Goal: Task Accomplishment & Management: Find specific page/section

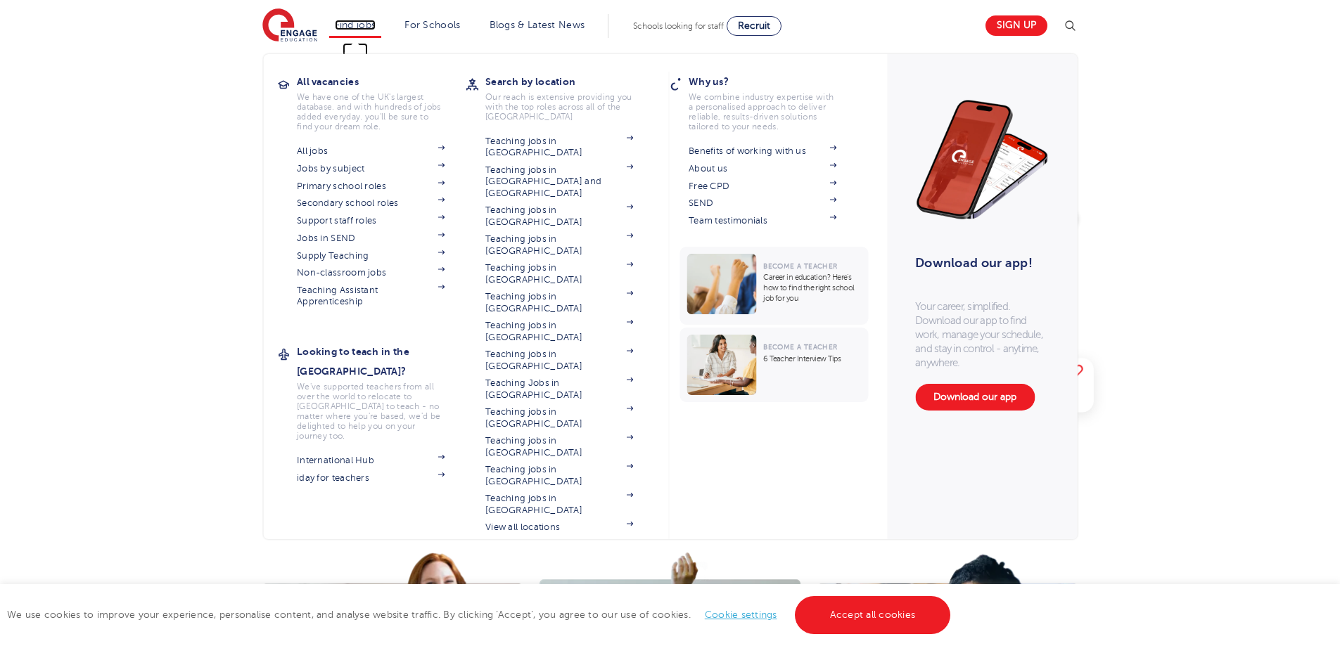
click at [357, 28] on link "Find jobs" at bounding box center [355, 25] width 41 height 11
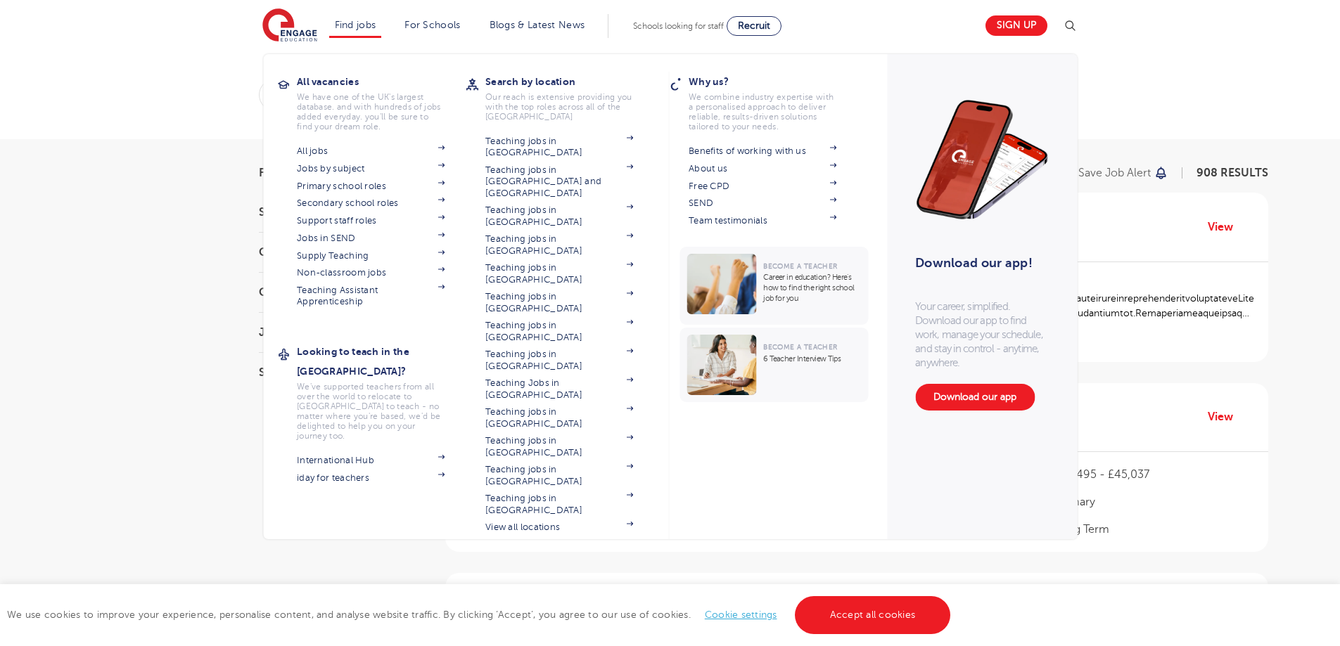
click at [366, 30] on li "Find jobs All vacancies We have one of the UK's largest database. and with hund…" at bounding box center [355, 26] width 53 height 24
click at [339, 233] on link "Jobs in SEND" at bounding box center [371, 238] width 148 height 11
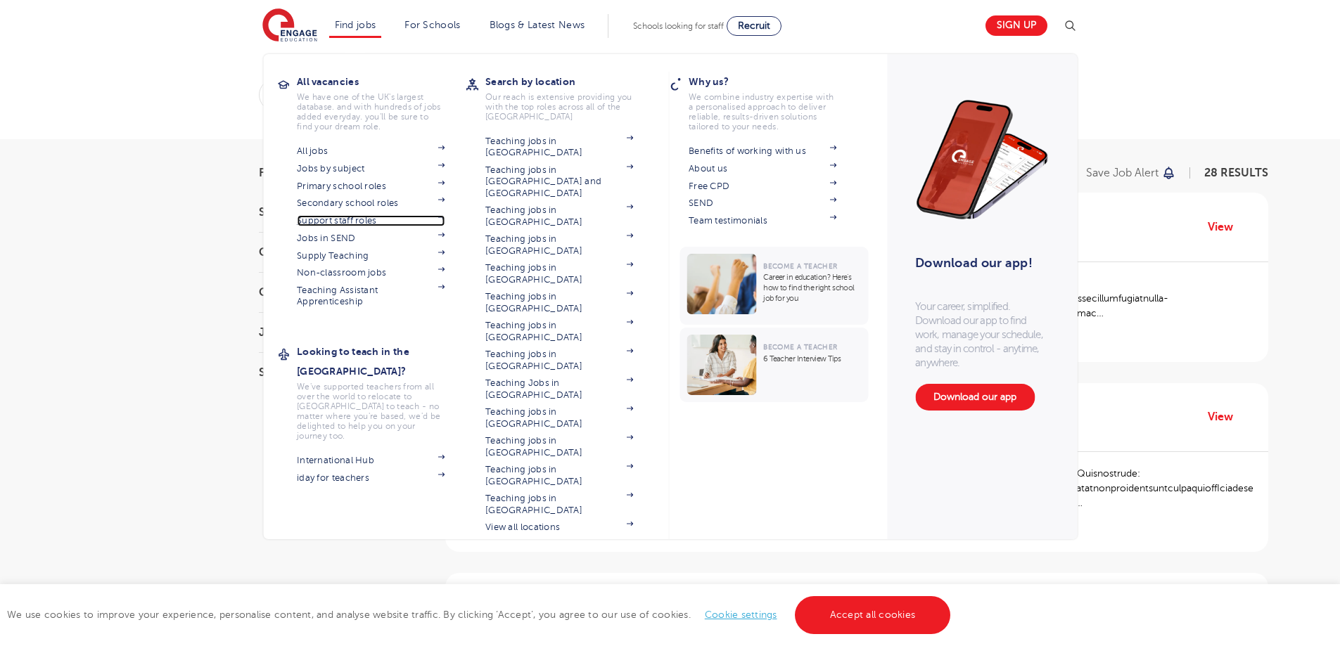
click at [342, 217] on link "Support staff roles" at bounding box center [371, 220] width 148 height 11
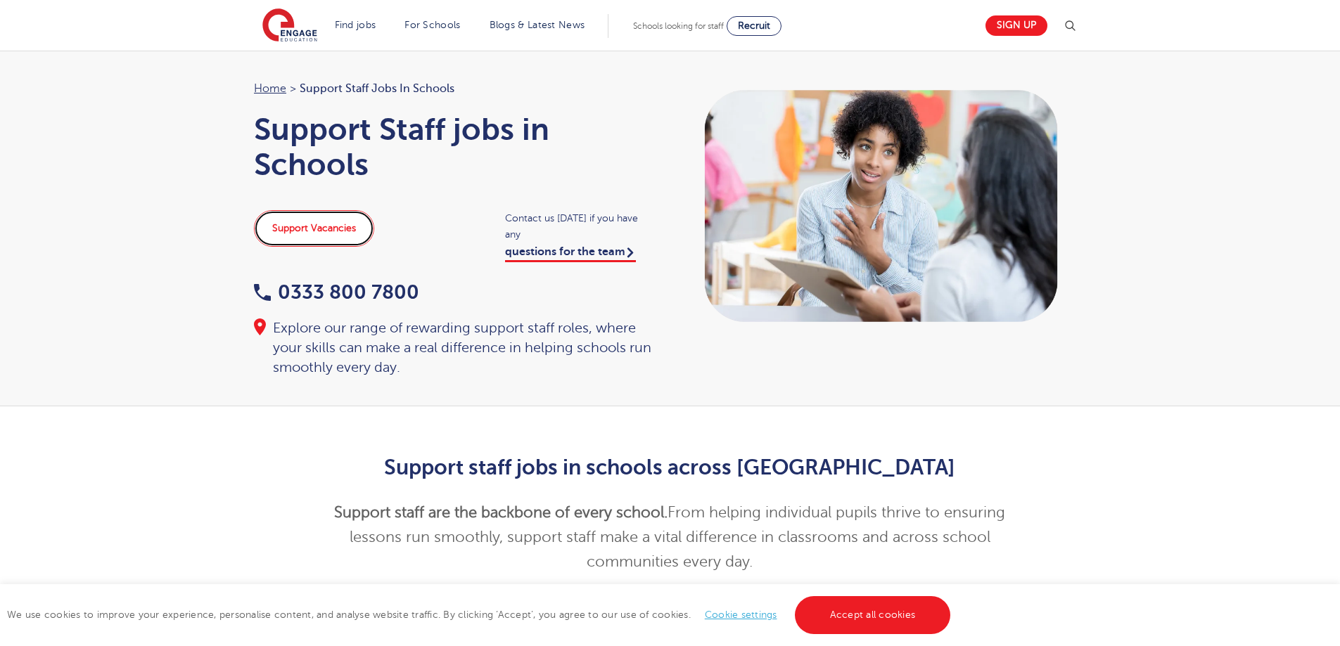
click at [327, 226] on link "Support Vacancies" at bounding box center [314, 228] width 120 height 37
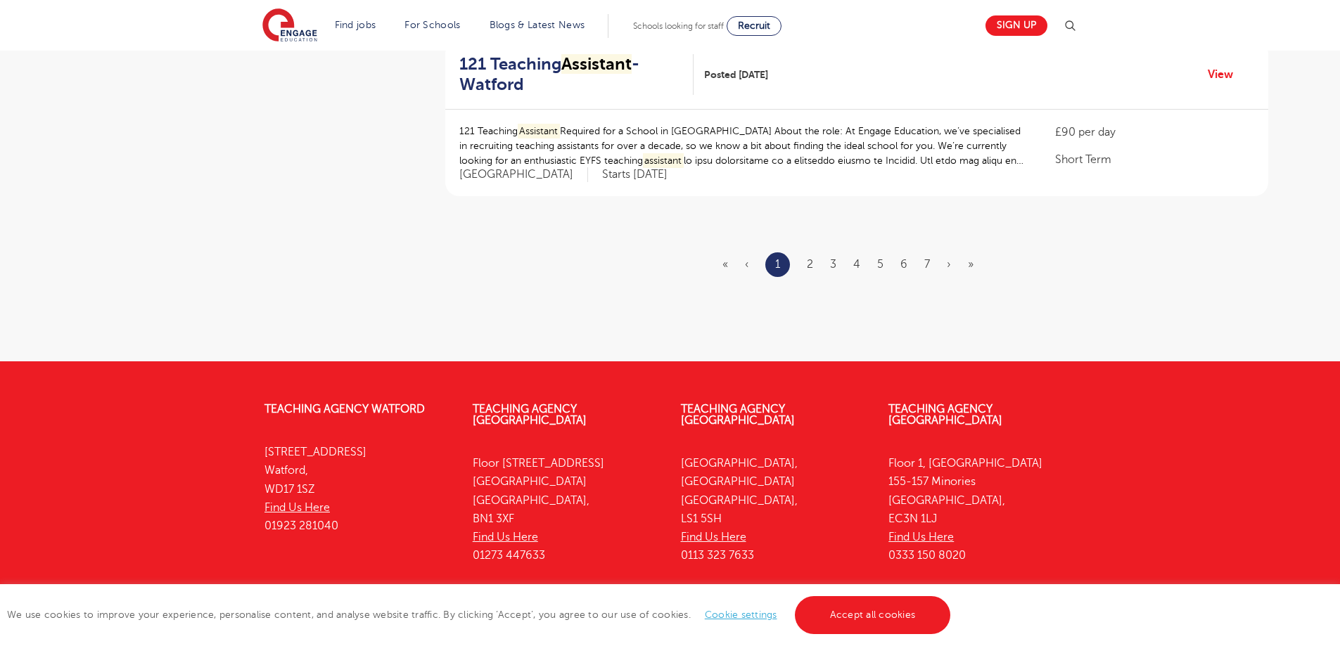
scroll to position [1874, 0]
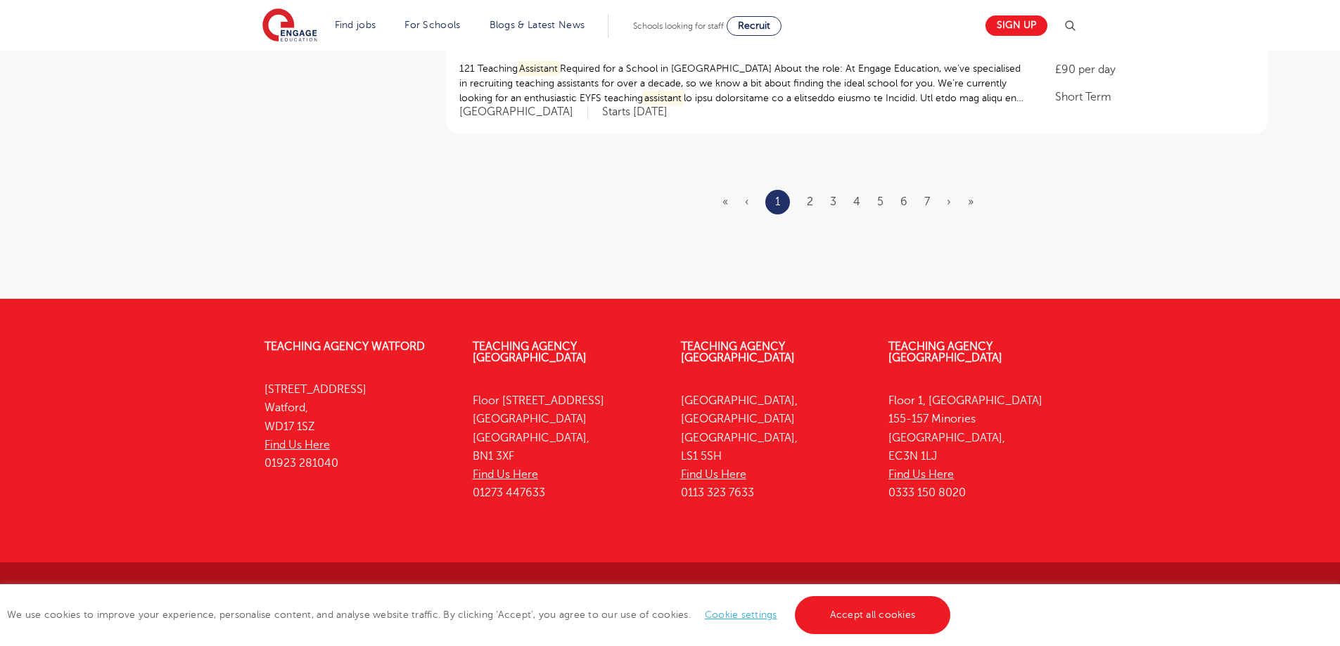
click at [804, 203] on ul "« ‹ 1 2 3 4 5 6 7 › »" at bounding box center [856, 202] width 268 height 25
click at [810, 204] on link "2" at bounding box center [810, 202] width 6 height 13
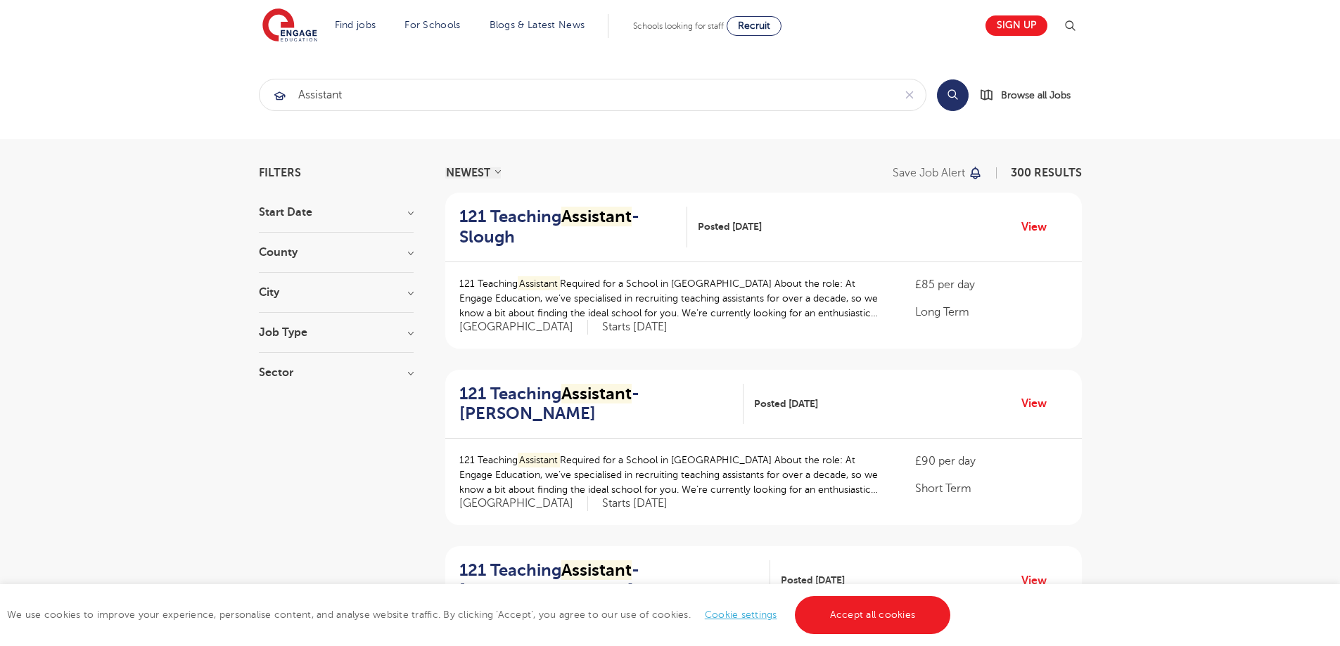
scroll to position [1848, 0]
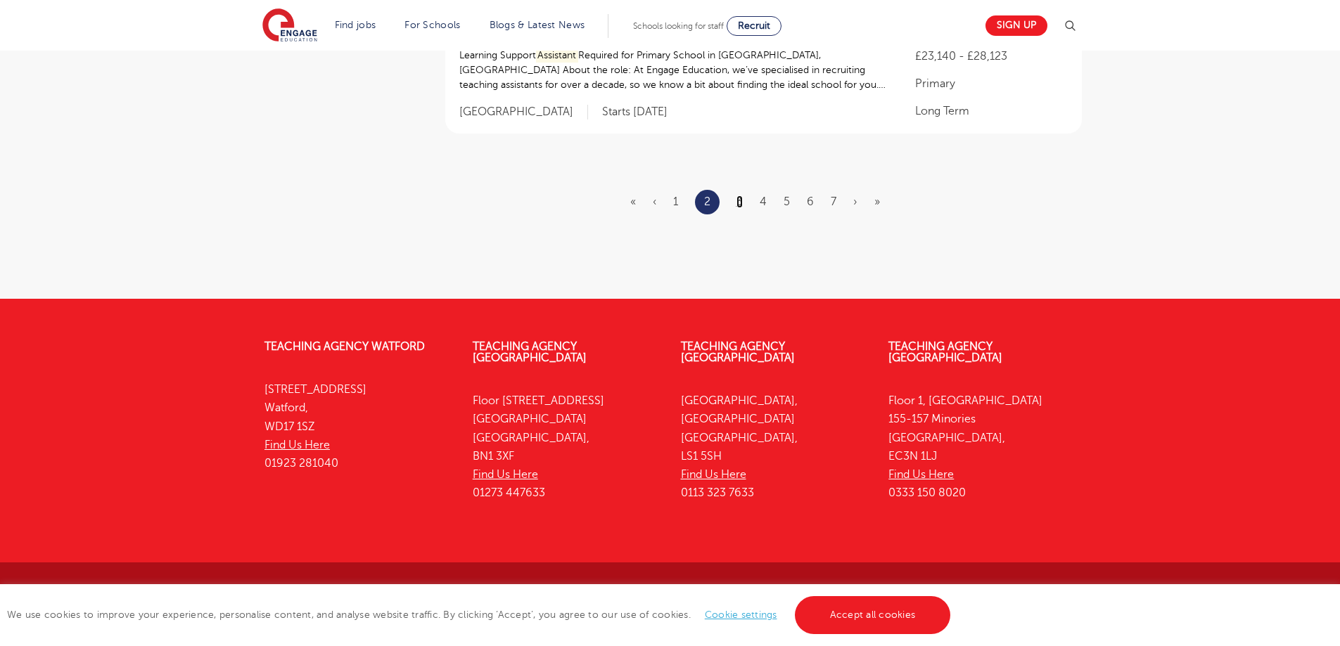
click at [743, 196] on link "3" at bounding box center [739, 202] width 6 height 13
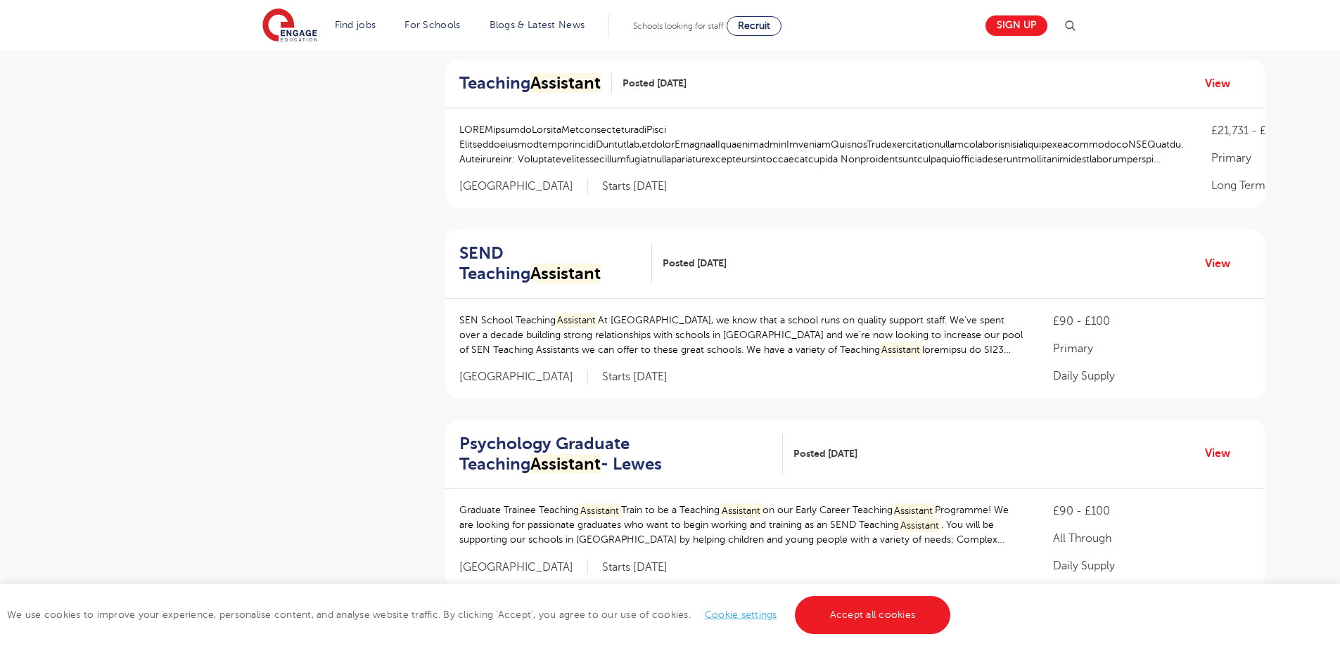
scroll to position [1820, 0]
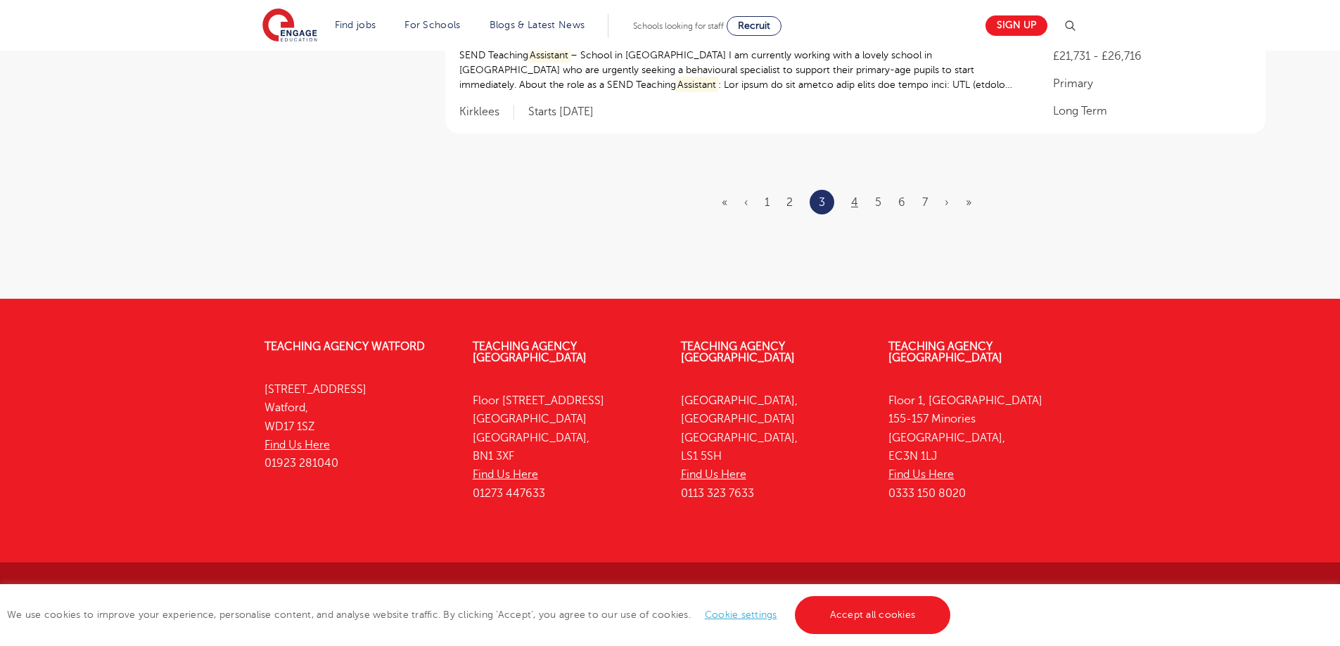
drag, startPoint x: 836, startPoint y: 204, endPoint x: 845, endPoint y: 205, distance: 9.3
click at [836, 203] on ul "« ‹ 1 2 3 4 5 6 7 › »" at bounding box center [855, 202] width 267 height 25
click at [851, 205] on link "4" at bounding box center [854, 202] width 7 height 13
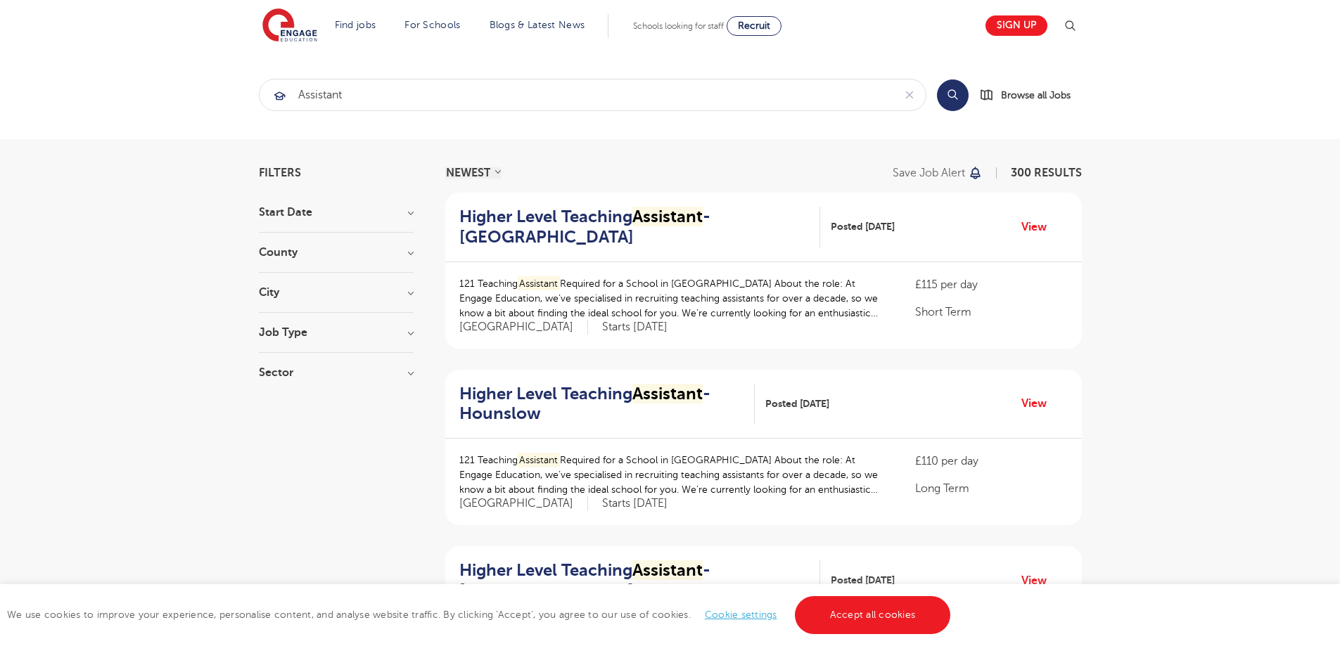
scroll to position [1797, 0]
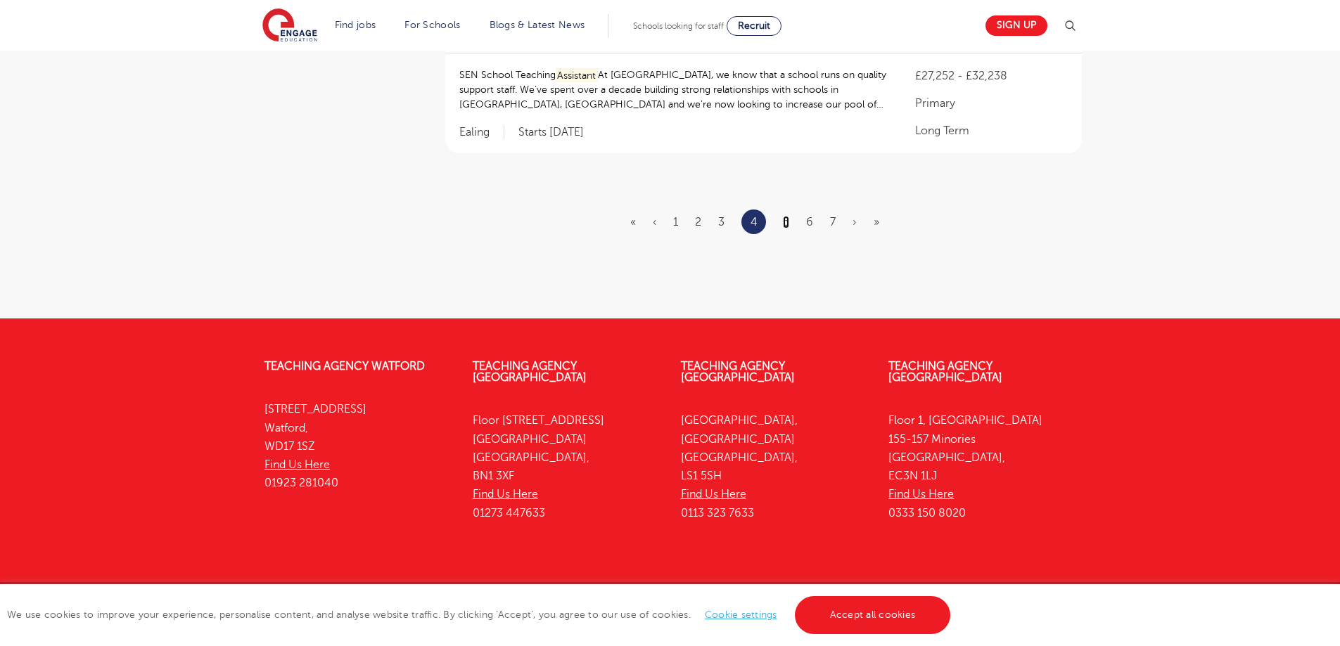
click at [789, 216] on link "5" at bounding box center [786, 222] width 6 height 13
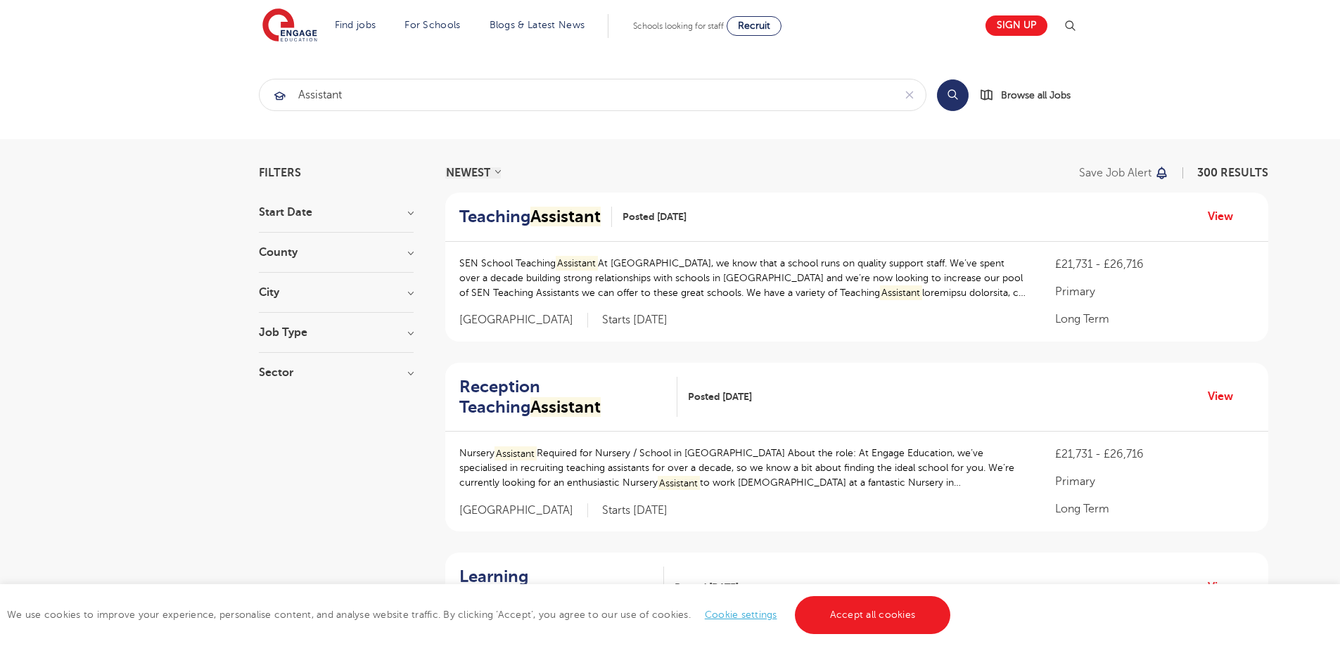
scroll to position [1820, 0]
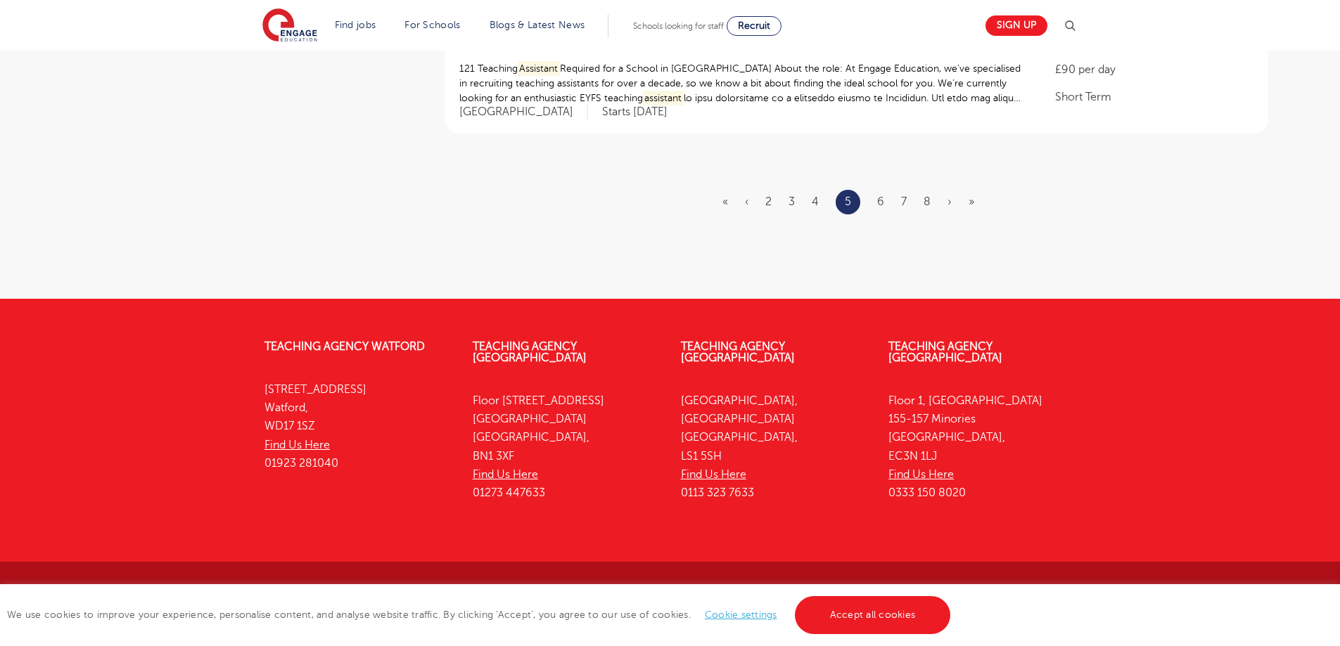
drag, startPoint x: 875, startPoint y: 202, endPoint x: 886, endPoint y: 207, distance: 12.0
click at [878, 204] on ul "« ‹ 2 3 4 5 6 7 8 › »" at bounding box center [856, 202] width 269 height 25
click at [886, 207] on ul "« ‹ 2 3 4 5 6 7 8 › »" at bounding box center [856, 202] width 269 height 25
click at [879, 203] on link "6" at bounding box center [880, 202] width 7 height 13
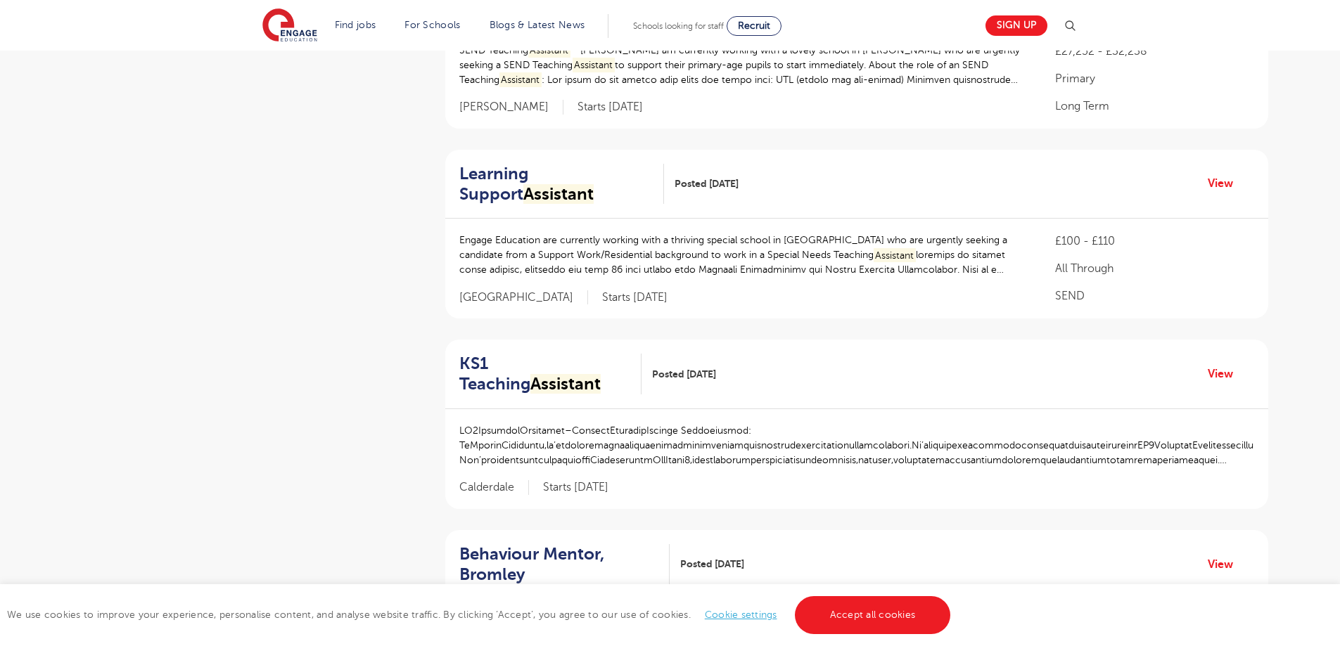
scroll to position [1867, 0]
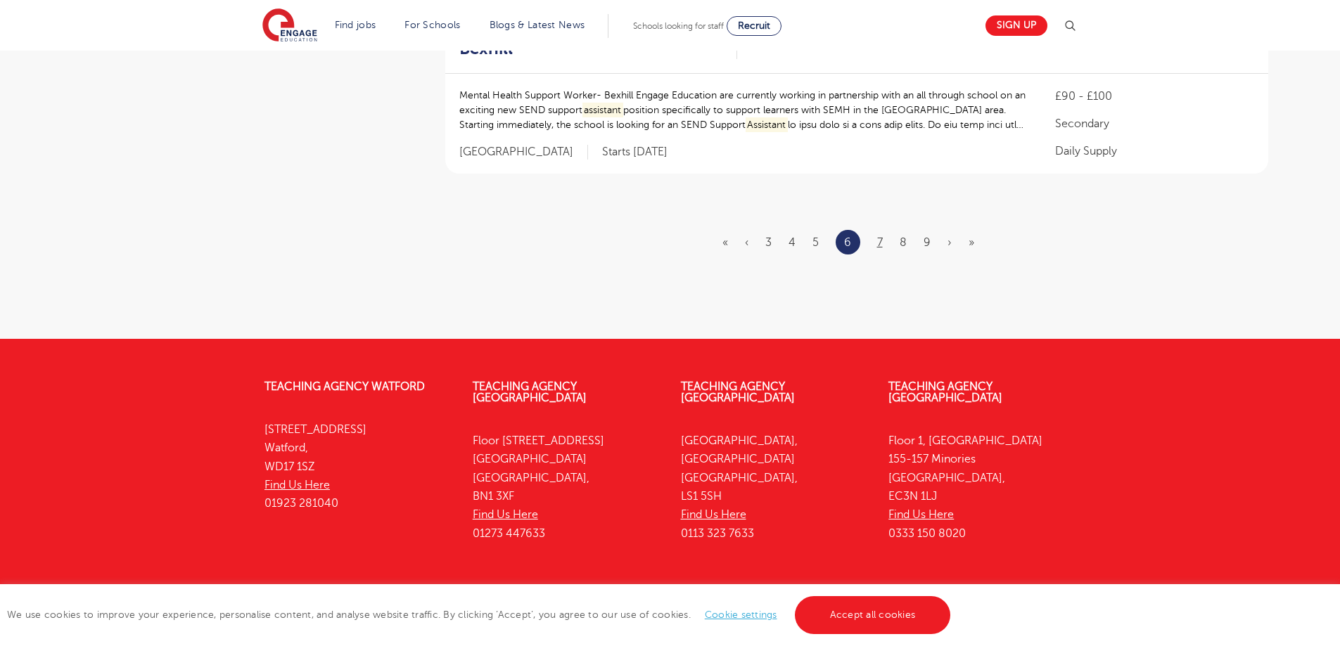
click at [876, 230] on ul "« ‹ 3 4 5 6 7 8 9 › »" at bounding box center [856, 242] width 269 height 25
click at [880, 236] on link "7" at bounding box center [880, 242] width 6 height 13
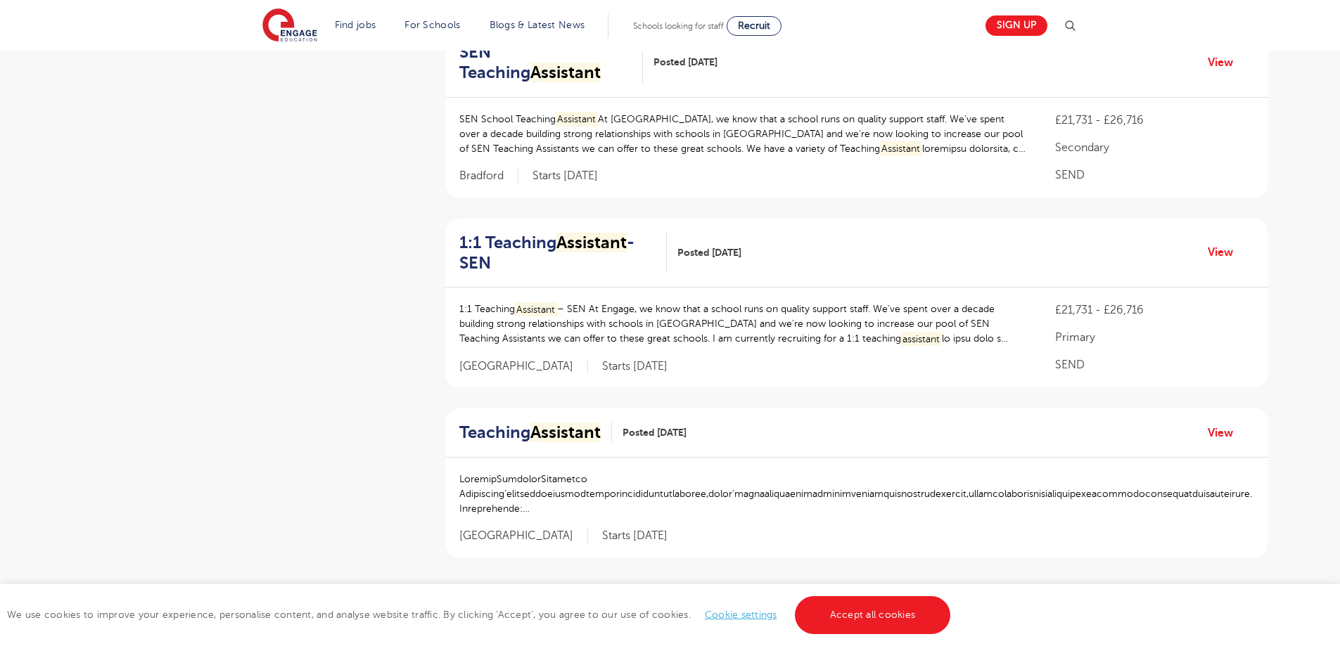
scroll to position [1860, 0]
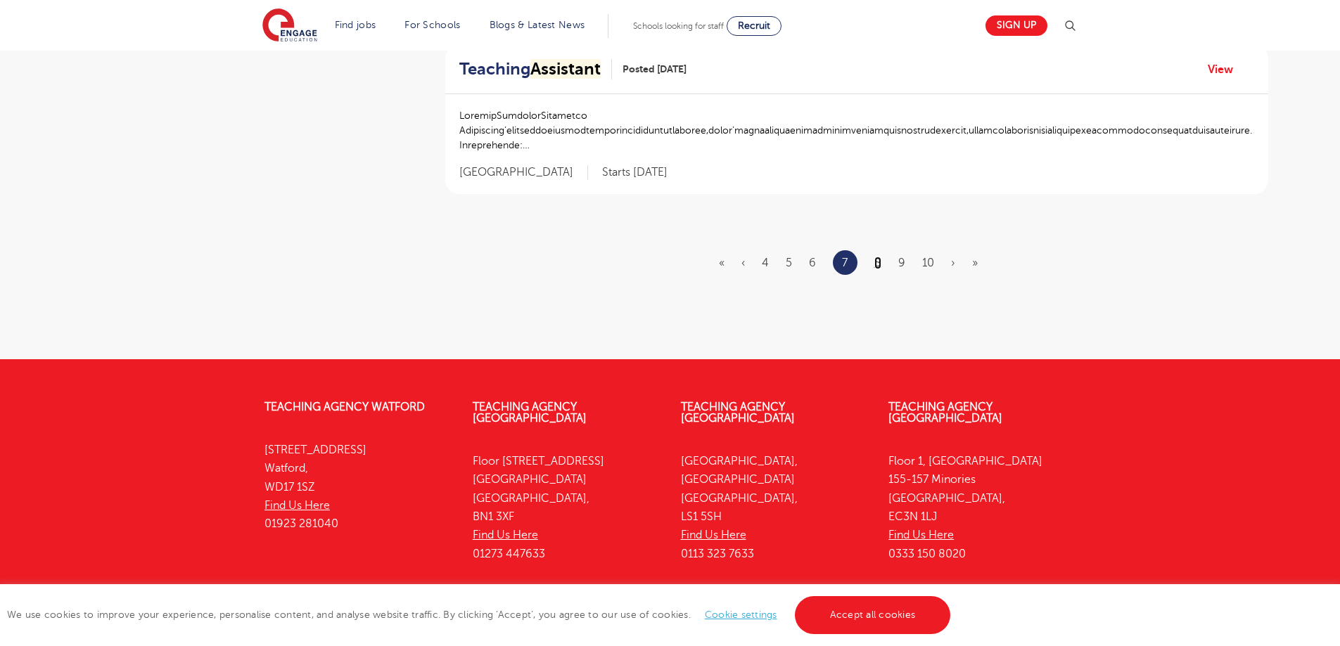
click at [877, 257] on link "8" at bounding box center [877, 263] width 7 height 13
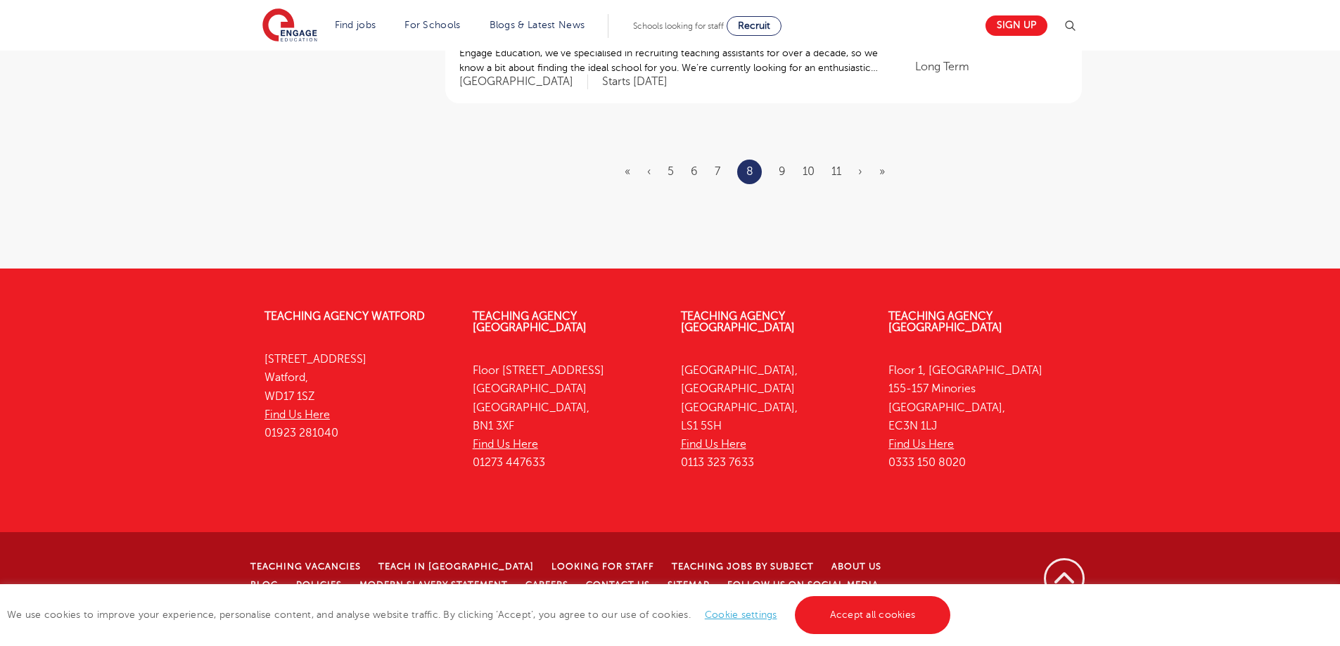
scroll to position [0, 0]
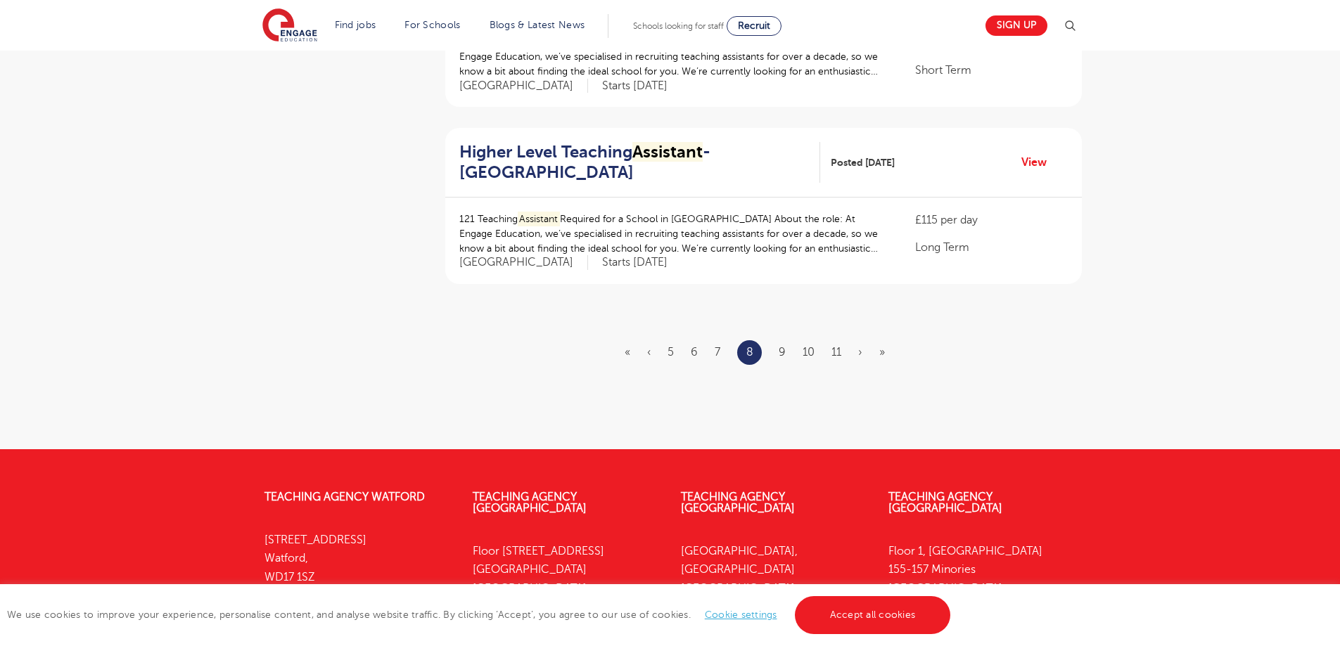
scroll to position [1808, 0]
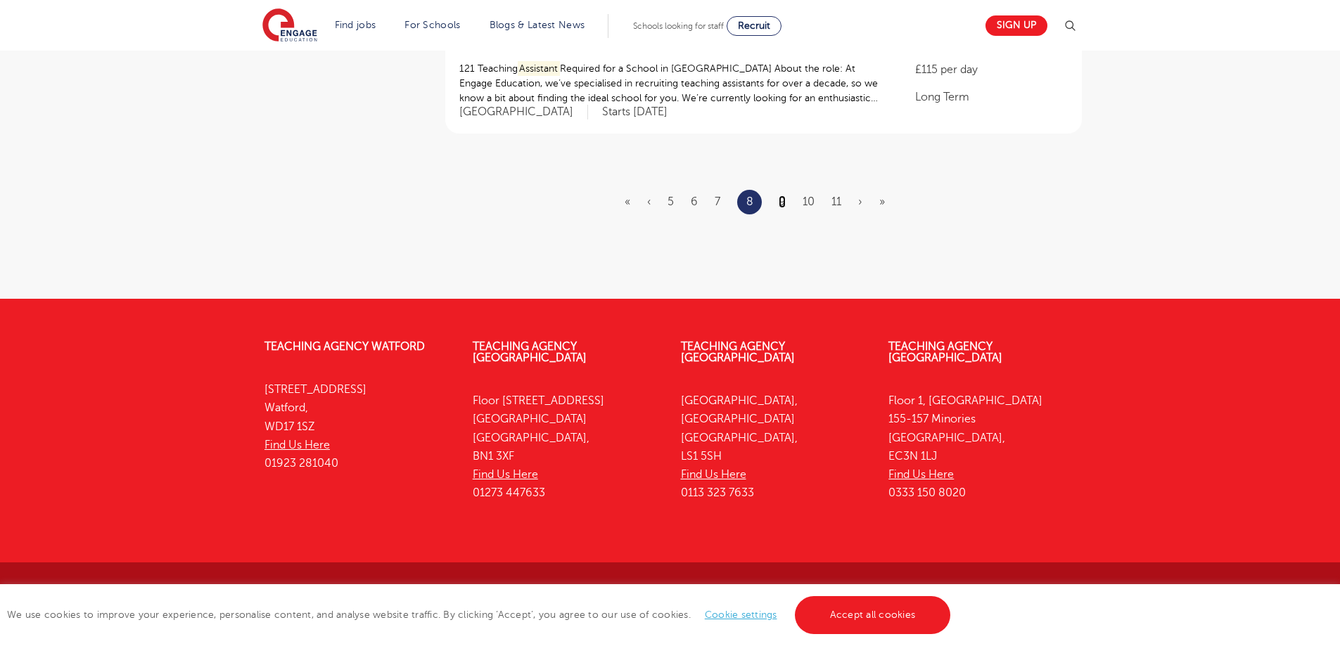
click at [783, 202] on link "9" at bounding box center [782, 202] width 7 height 13
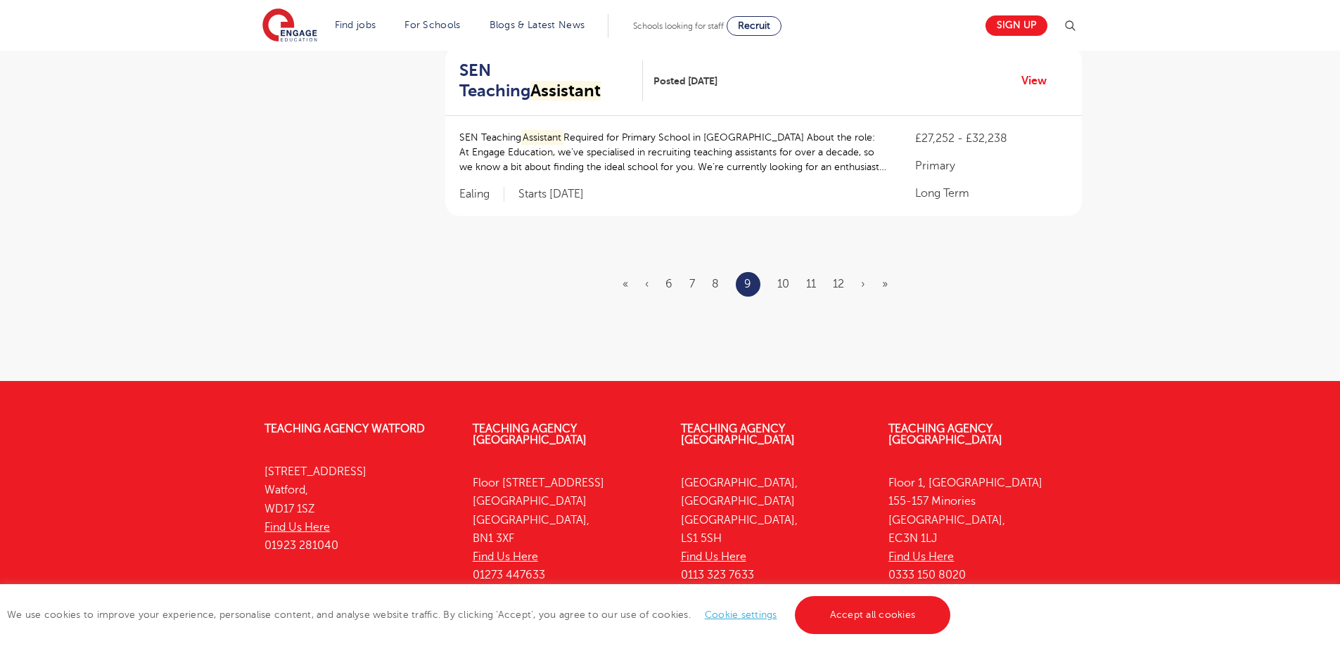
scroll to position [1787, 0]
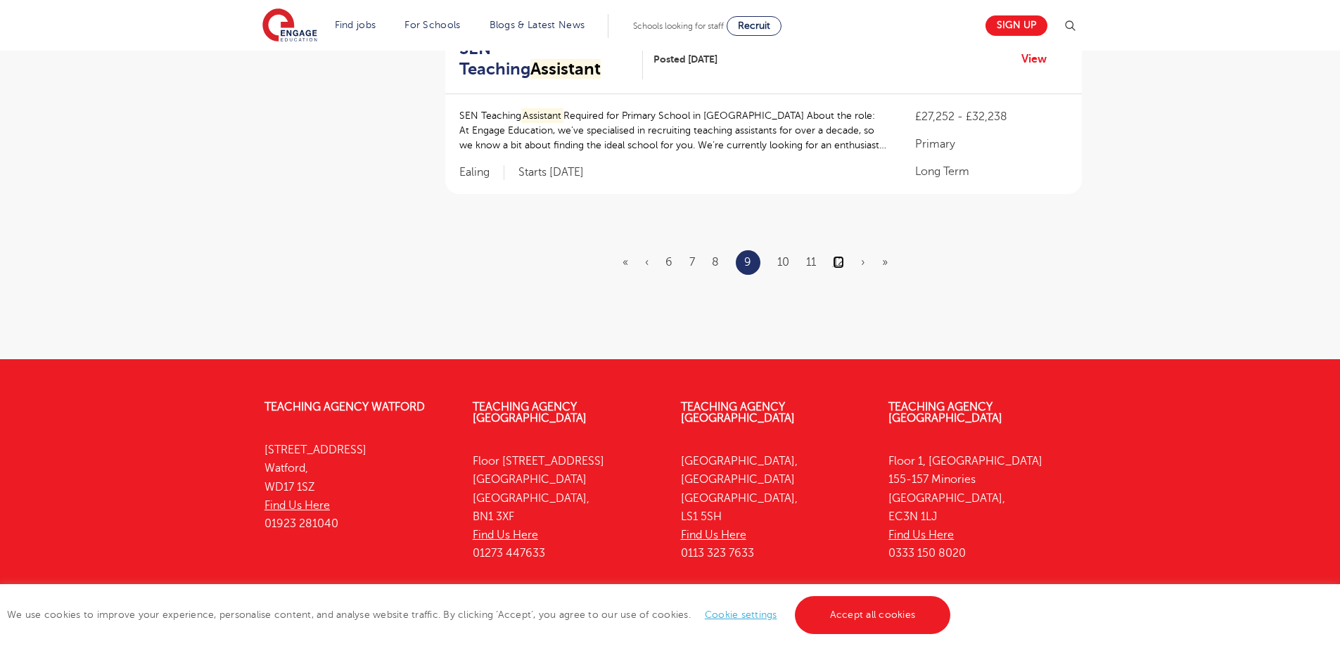
click at [834, 256] on link "12" at bounding box center [838, 262] width 11 height 13
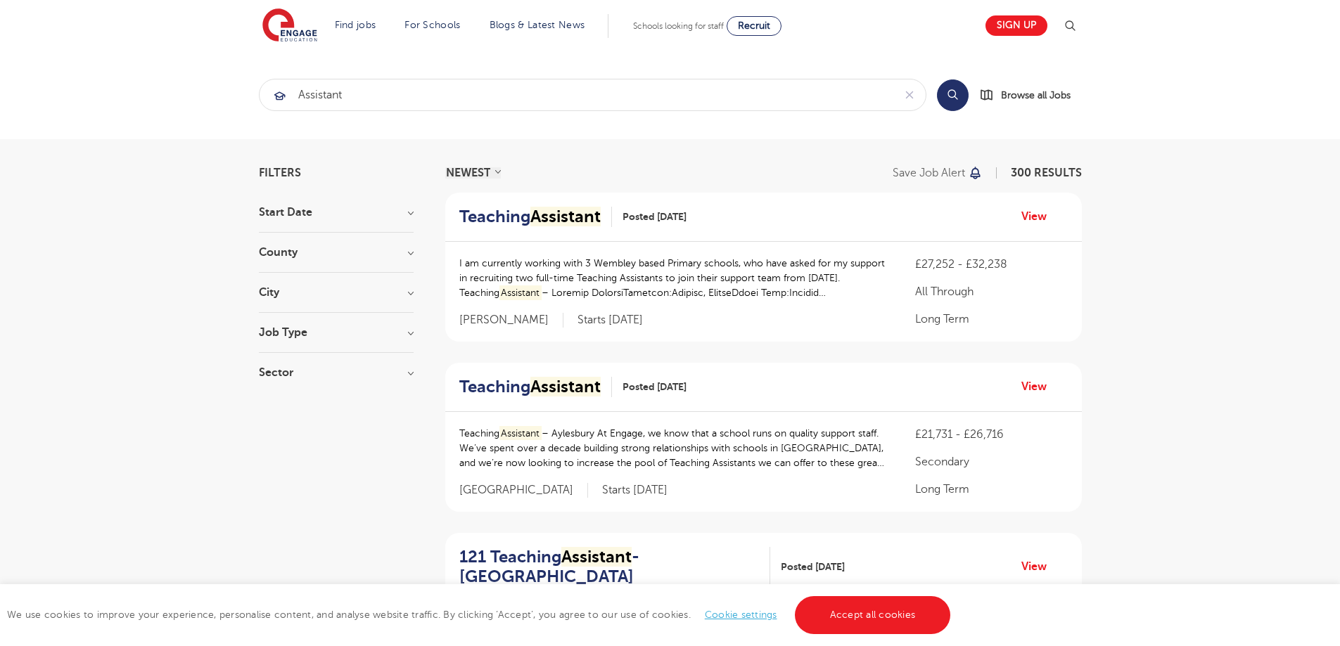
scroll to position [1794, 0]
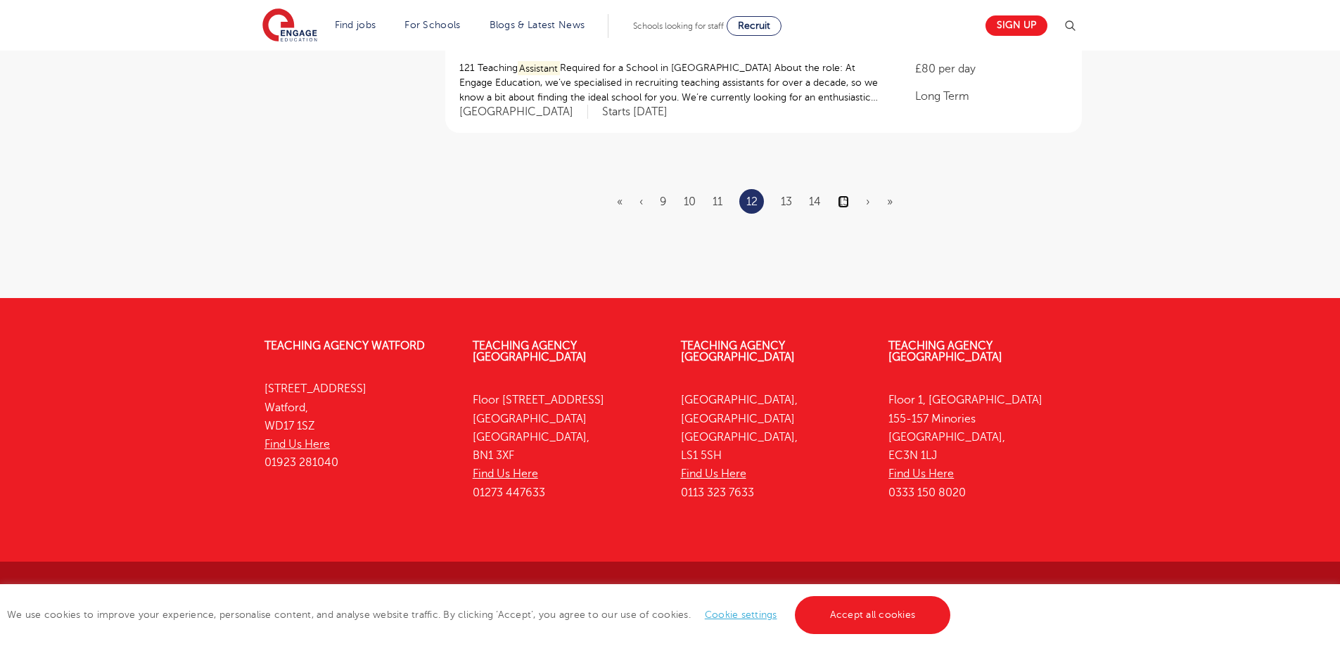
click at [848, 201] on link "15" at bounding box center [843, 202] width 11 height 13
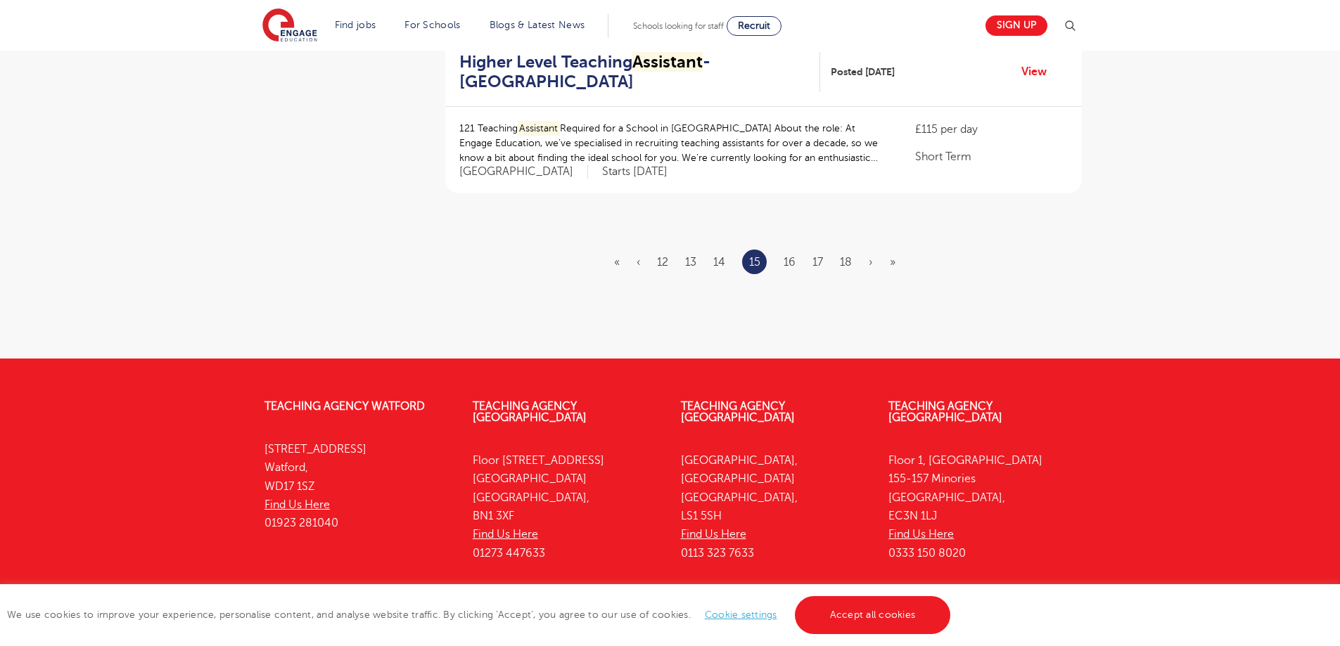
scroll to position [0, 0]
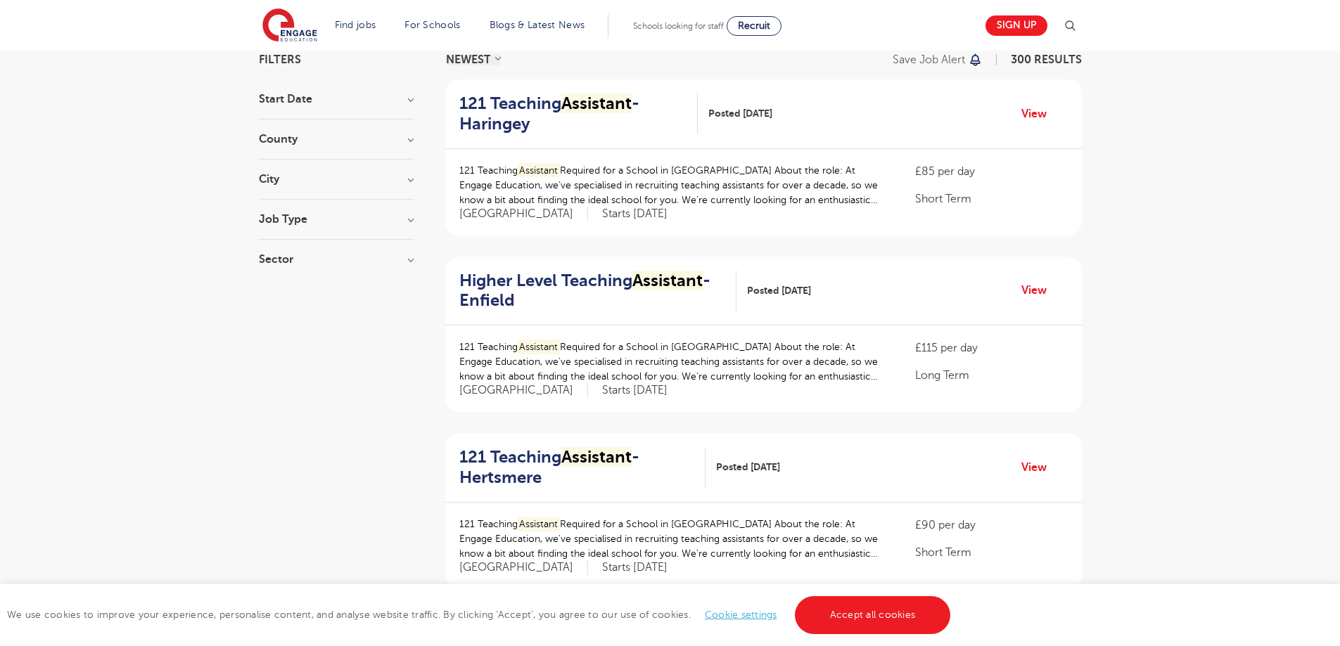
scroll to position [1854, 0]
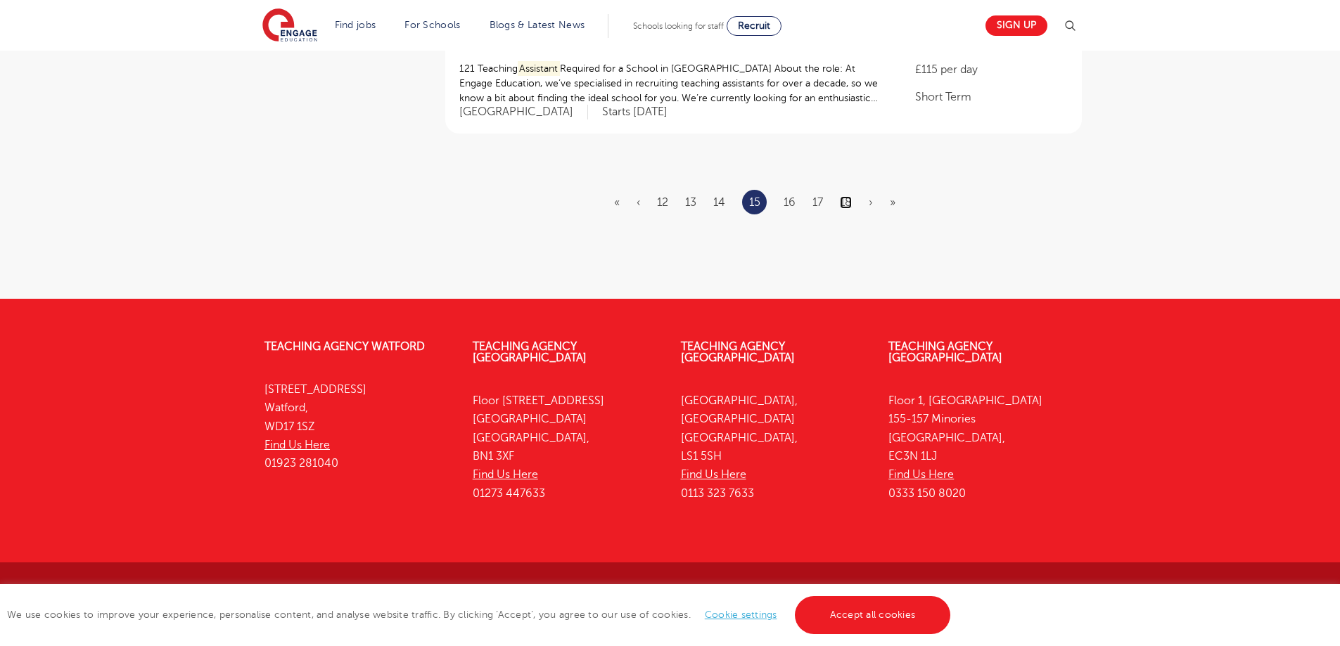
click at [843, 203] on link "18" at bounding box center [846, 202] width 12 height 13
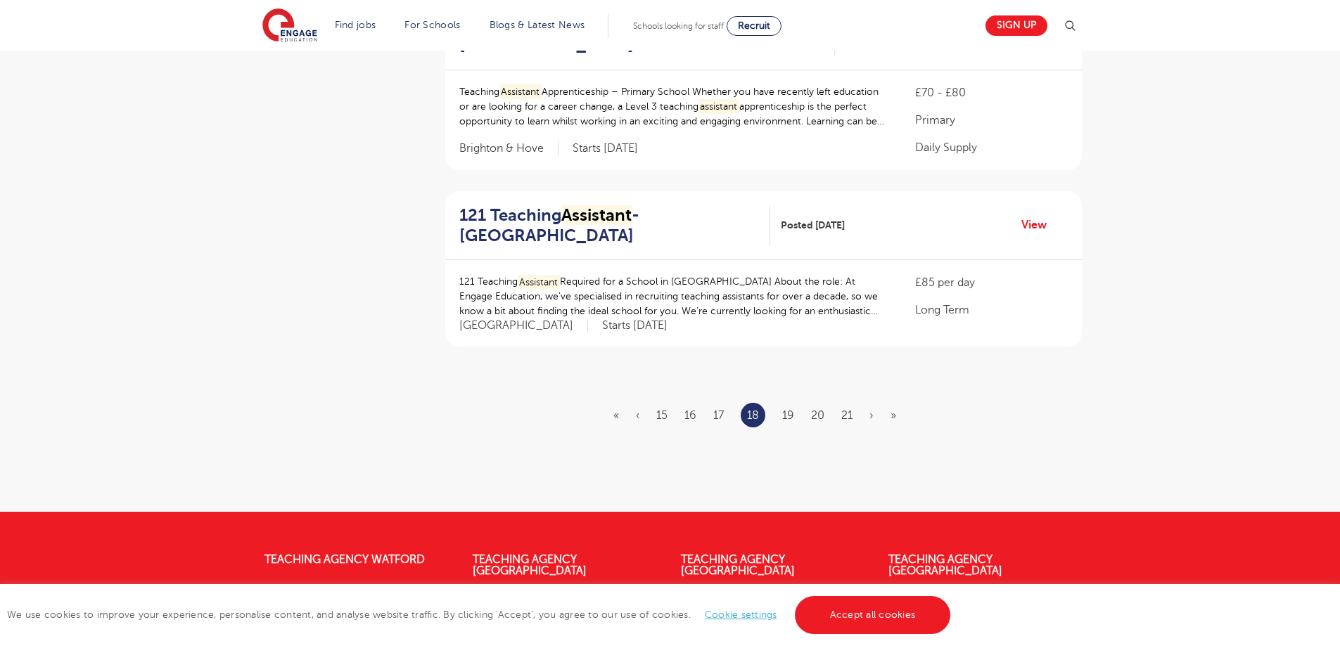
scroll to position [1827, 0]
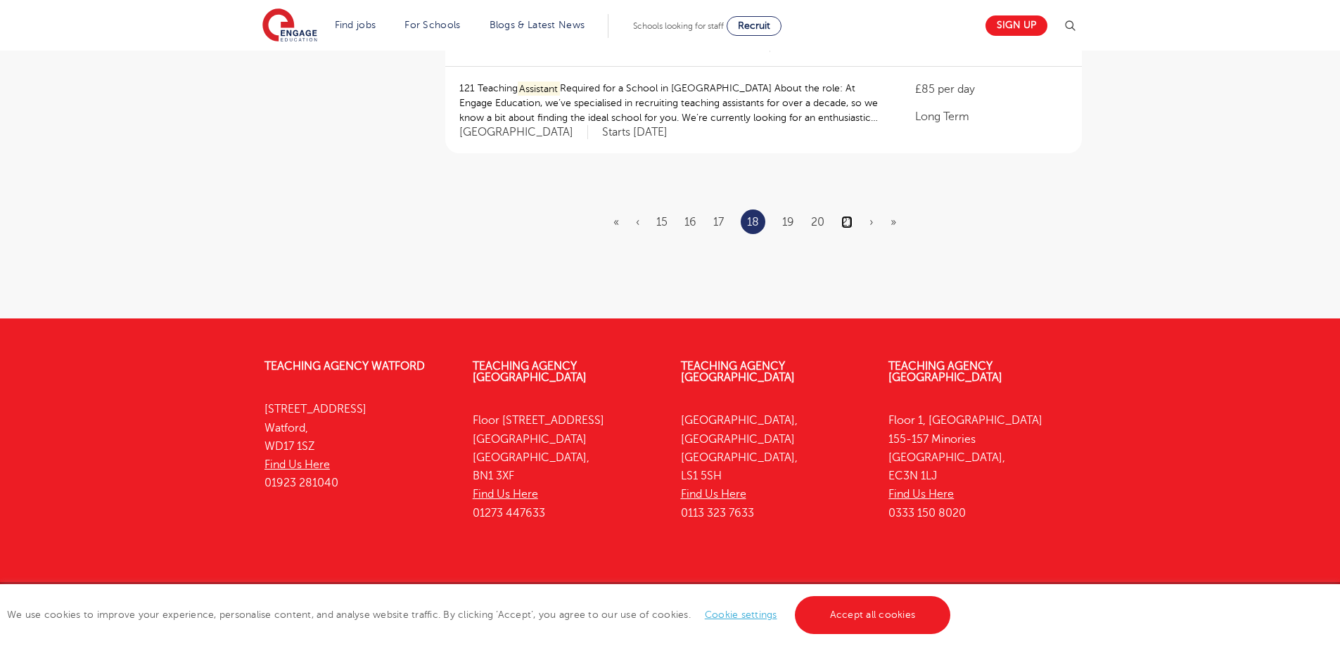
click at [849, 216] on link "21" at bounding box center [846, 222] width 11 height 13
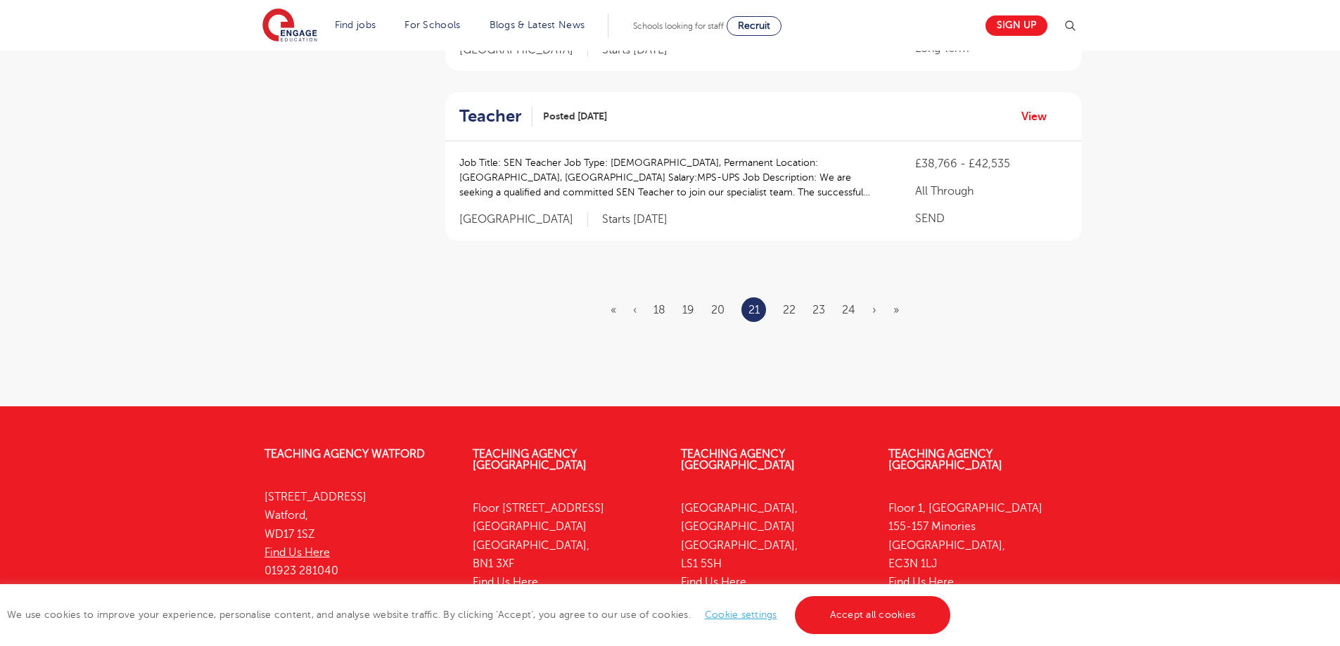
scroll to position [1793, 0]
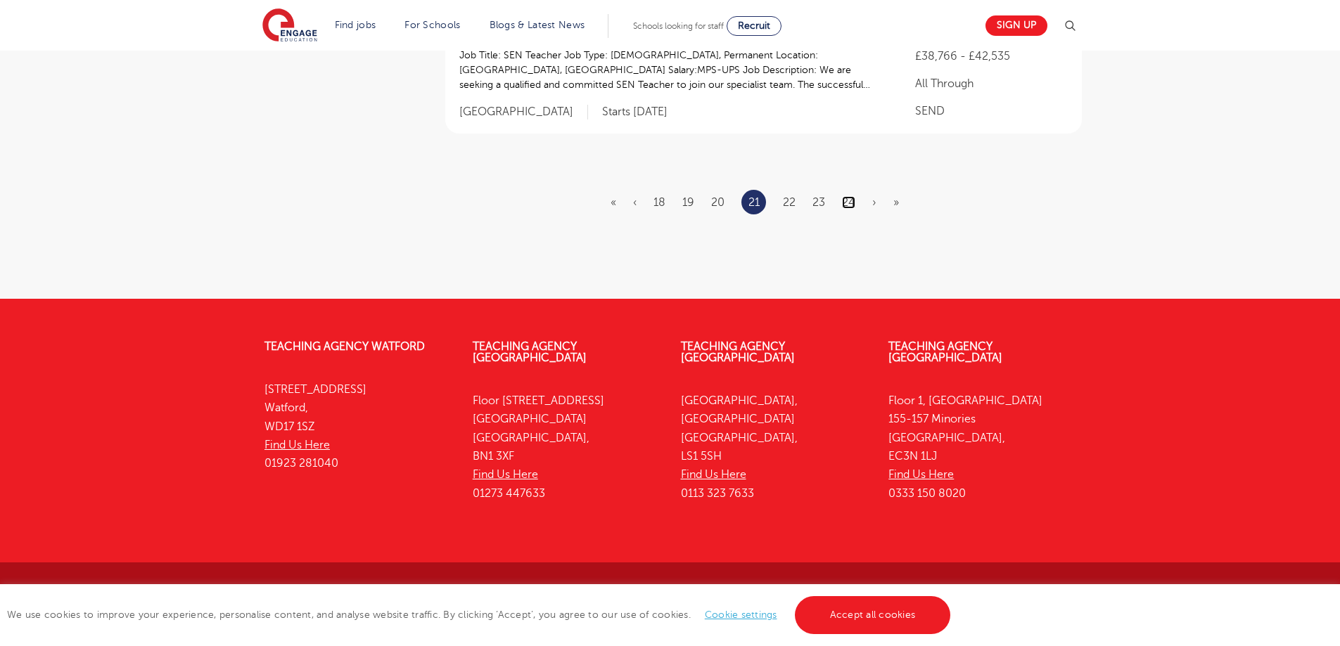
click at [848, 200] on link "24" at bounding box center [848, 202] width 13 height 13
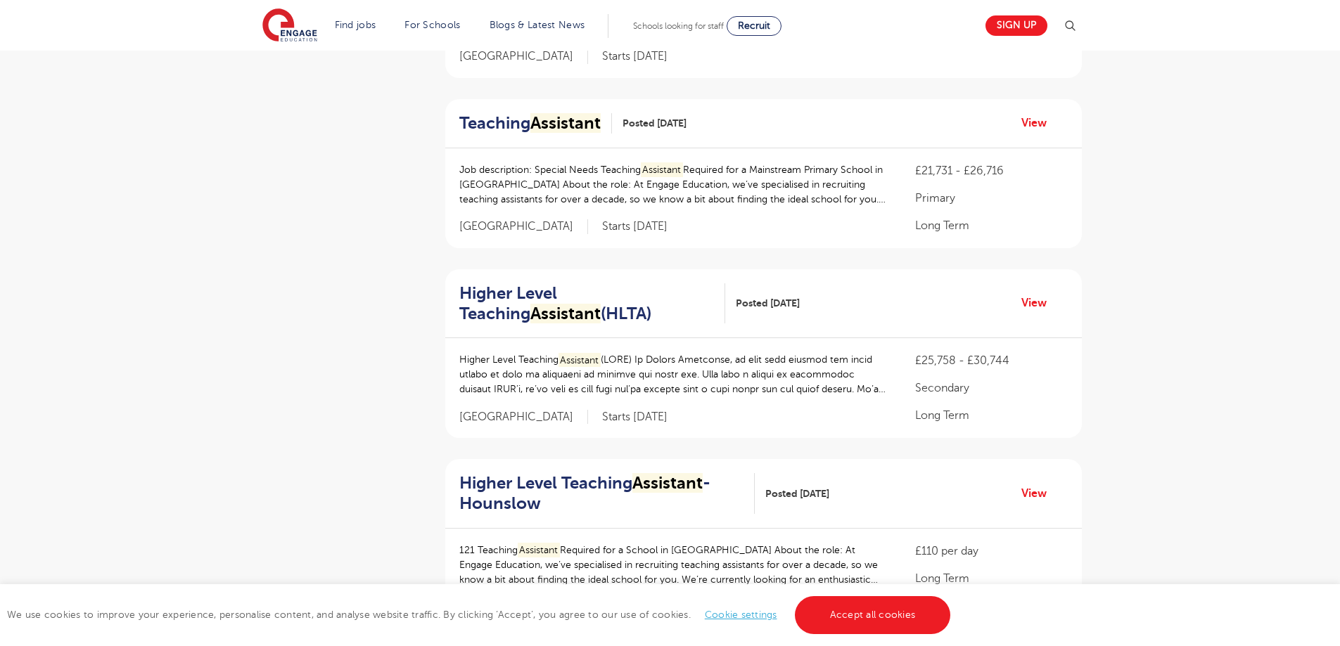
scroll to position [1814, 0]
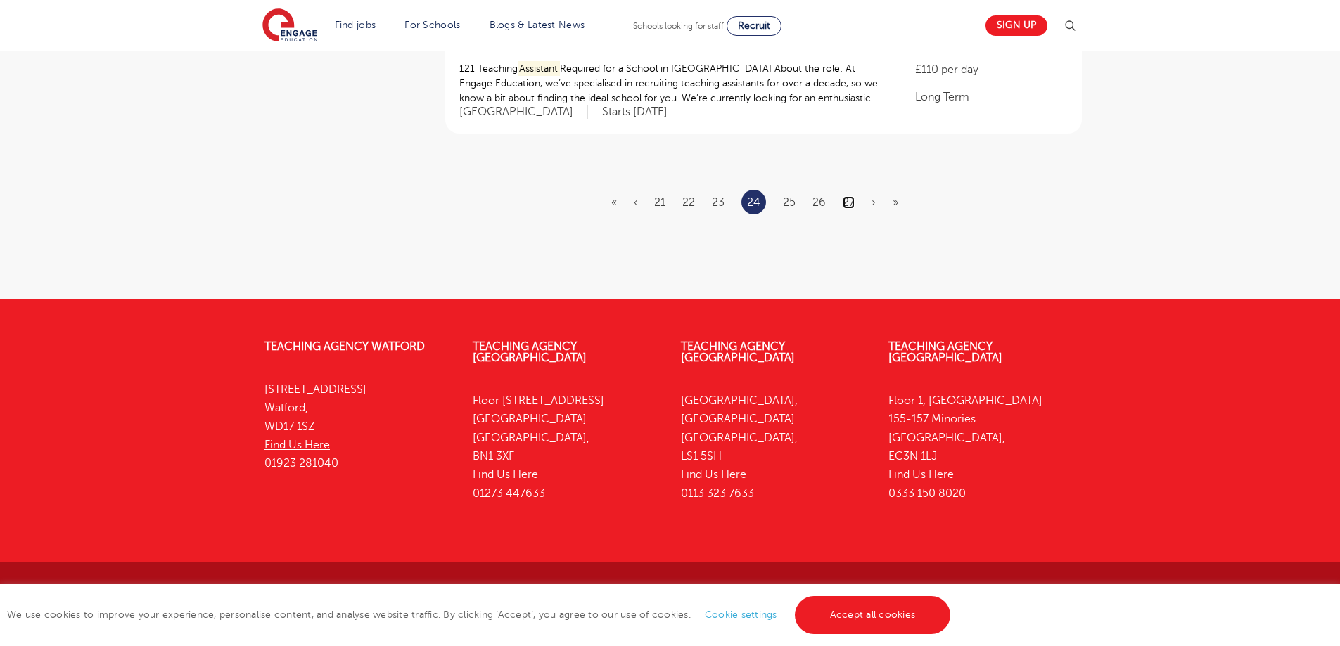
click at [850, 205] on link "27" at bounding box center [849, 202] width 12 height 13
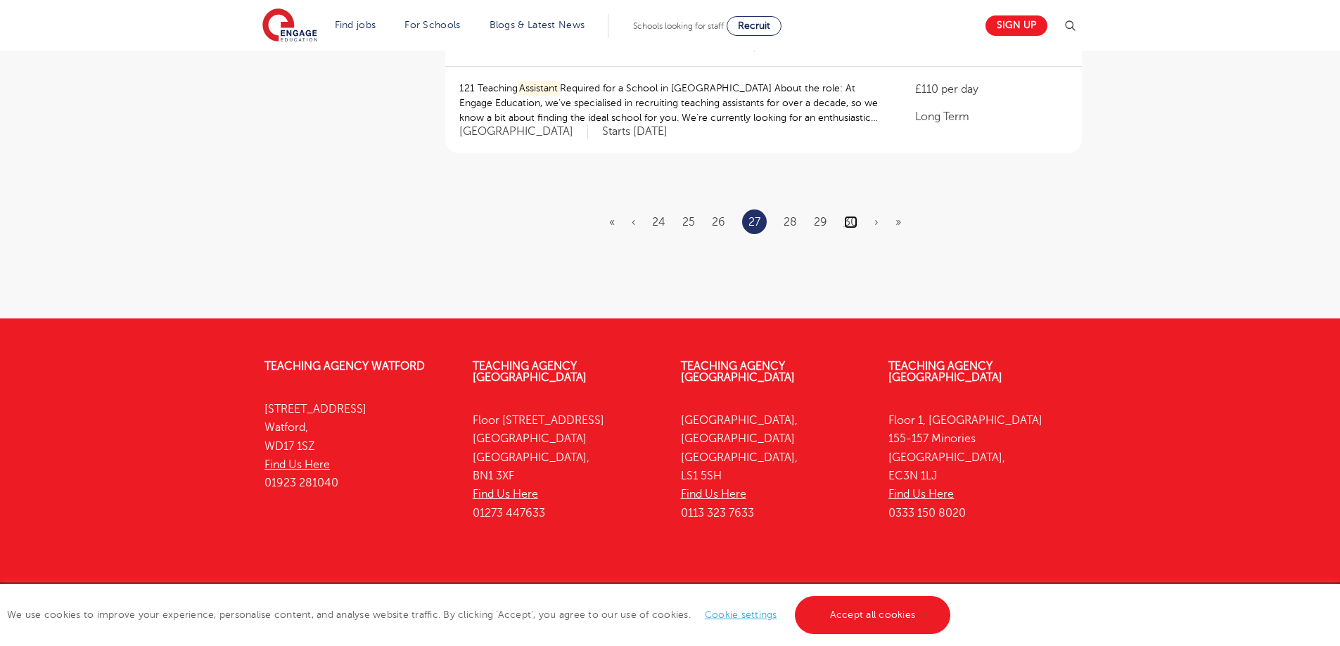
click at [852, 216] on link "30" at bounding box center [850, 222] width 13 height 13
